Goal: Book appointment/travel/reservation

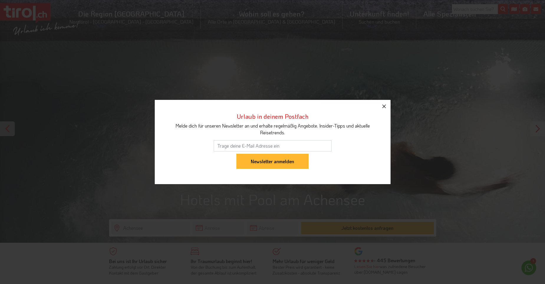
click at [385, 107] on icon "button" at bounding box center [385, 107] width 4 height 4
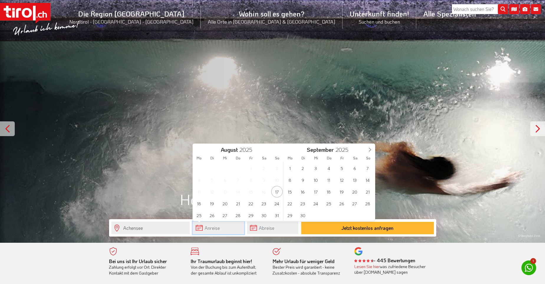
click at [220, 230] on input "text" at bounding box center [218, 228] width 51 height 13
click at [275, 214] on span "31" at bounding box center [277, 216] width 12 height 12
click at [365, 167] on span "7" at bounding box center [368, 169] width 12 height 12
type input "[DATE]"
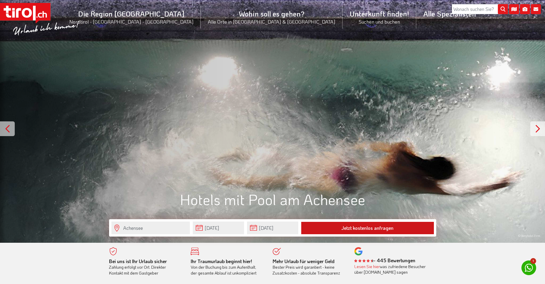
click at [337, 225] on button "Jetzt kostenlos anfragen" at bounding box center [367, 228] width 133 height 12
